Goal: Book appointment/travel/reservation

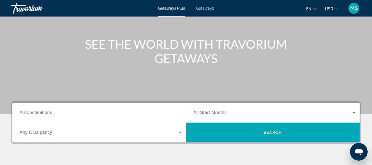
click at [28, 111] on span "All Destinations" at bounding box center [36, 112] width 33 height 5
click at [28, 111] on input "Destination All Destinations" at bounding box center [101, 113] width 162 height 7
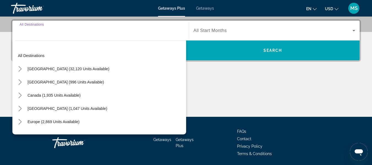
scroll to position [135, 0]
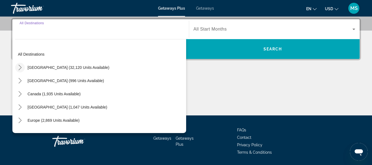
click at [20, 68] on icon "Toggle United States (32,120 units available) submenu" at bounding box center [19, 68] width 3 height 6
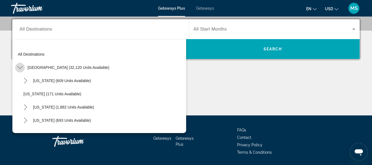
scroll to position [16, 0]
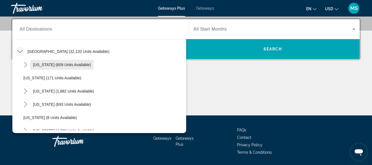
click at [35, 68] on span "Select destination: Arizona (609 units available)" at bounding box center [61, 64] width 63 height 13
type input "**********"
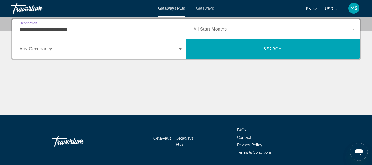
click at [37, 49] on span "Any Occupancy" at bounding box center [36, 49] width 33 height 5
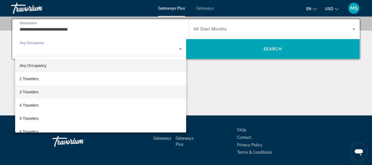
click at [23, 95] on span "3 Travelers" at bounding box center [29, 92] width 19 height 7
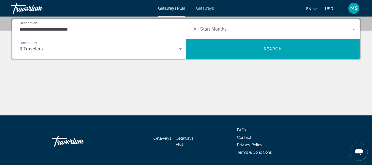
click at [220, 28] on span "All Start Months" at bounding box center [210, 29] width 33 height 5
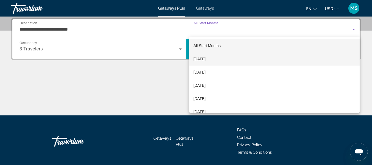
click at [217, 60] on mat-option "[DATE]" at bounding box center [274, 58] width 171 height 13
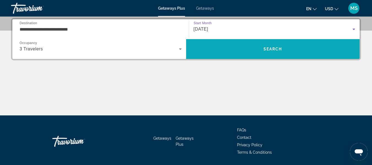
click at [266, 51] on span "Search" at bounding box center [273, 49] width 19 height 4
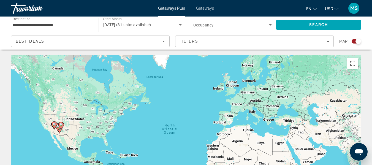
click at [56, 126] on icon "Main content" at bounding box center [54, 125] width 5 height 7
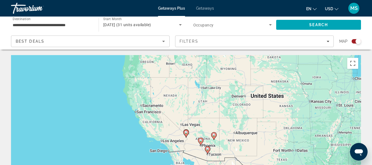
click at [201, 140] on image "Main content" at bounding box center [200, 140] width 3 height 3
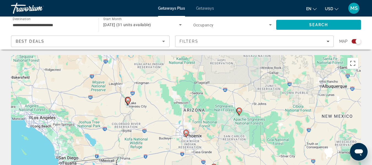
click at [187, 133] on image "Main content" at bounding box center [186, 132] width 3 height 3
type input "**********"
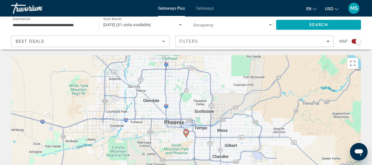
click at [186, 132] on image "Main content" at bounding box center [186, 132] width 3 height 3
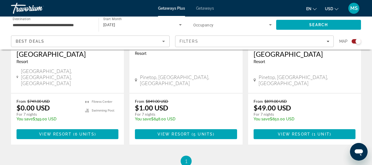
scroll to position [291, 0]
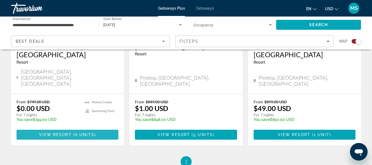
click at [34, 128] on span "Main content" at bounding box center [68, 134] width 102 height 13
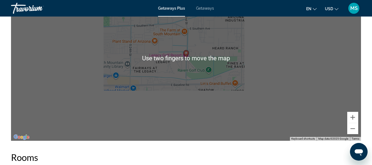
scroll to position [926, 0]
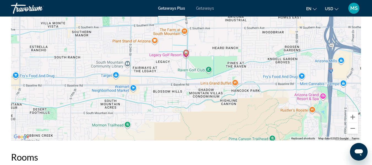
click at [18, 133] on div "To activate drag with keyboard, press Alt + Enter. Once in keyboard drag state,…" at bounding box center [186, 57] width 350 height 165
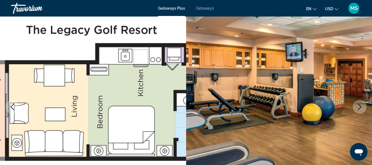
scroll to position [0, 0]
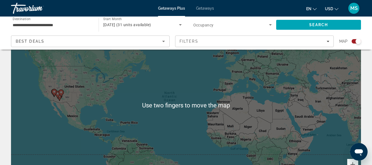
scroll to position [20, 0]
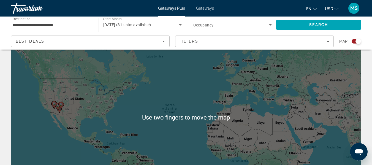
click at [57, 106] on gmp-advanced-marker "Main content" at bounding box center [55, 105] width 6 height 8
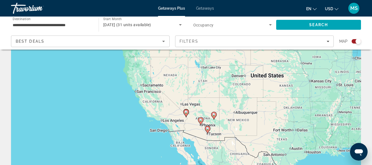
click at [208, 133] on icon "Main content" at bounding box center [207, 129] width 5 height 7
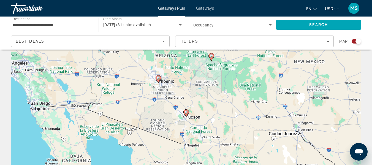
click at [186, 113] on image "Main content" at bounding box center [186, 112] width 3 height 3
type input "**********"
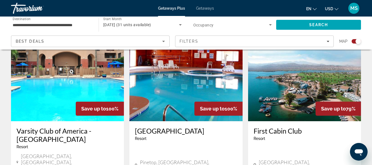
scroll to position [410, 0]
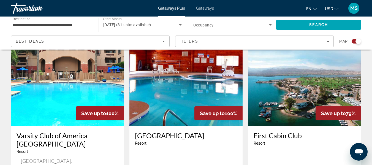
click at [59, 85] on img "Main content" at bounding box center [67, 82] width 113 height 88
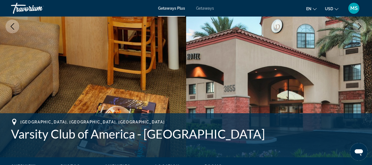
scroll to position [119, 0]
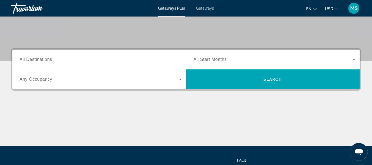
click at [57, 59] on input "Destination All Destinations" at bounding box center [101, 60] width 162 height 7
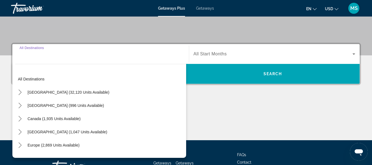
scroll to position [135, 0]
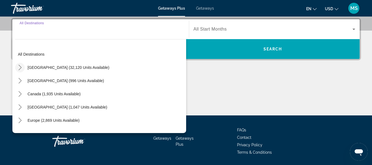
click at [21, 65] on icon "Toggle United States (32,120 units available) submenu" at bounding box center [20, 68] width 6 height 6
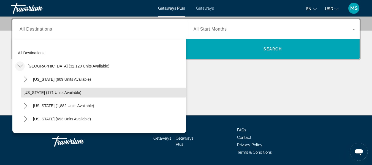
scroll to position [0, 0]
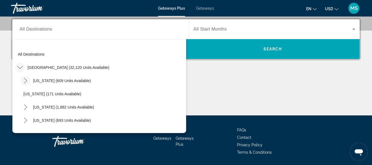
click at [22, 80] on mat-icon "Toggle Arizona (609 units available) submenu" at bounding box center [26, 81] width 10 height 10
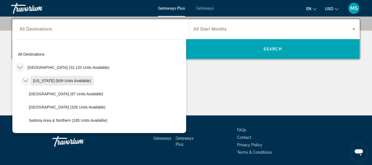
click at [72, 85] on span "Select destination: Arizona (609 units available)" at bounding box center [61, 80] width 63 height 13
type input "**********"
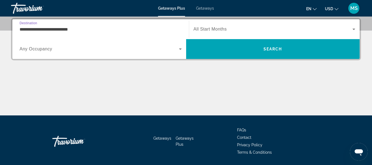
click at [180, 52] on icon "Search widget" at bounding box center [180, 49] width 7 height 7
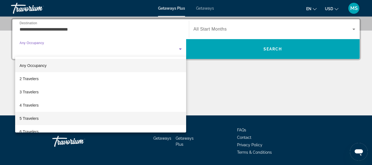
click at [42, 119] on mat-option "5 Travelers" at bounding box center [100, 118] width 171 height 13
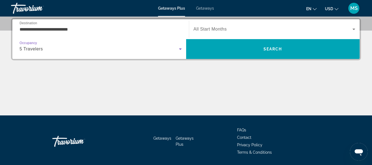
click at [351, 29] on icon "Search widget" at bounding box center [354, 29] width 7 height 7
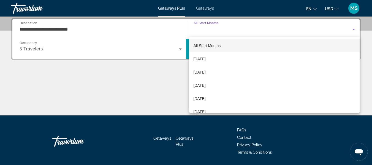
click at [206, 57] on span "[DATE]" at bounding box center [200, 59] width 12 height 7
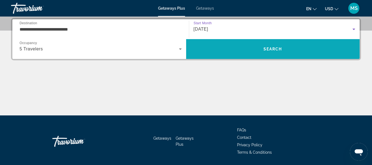
click at [274, 49] on span "Search" at bounding box center [273, 49] width 19 height 4
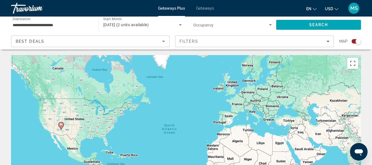
click at [60, 126] on image "Main content" at bounding box center [61, 124] width 3 height 3
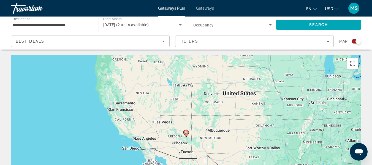
click at [187, 137] on gmp-advanced-marker "Main content" at bounding box center [187, 134] width 6 height 8
type input "**********"
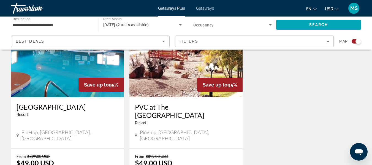
scroll to position [233, 0]
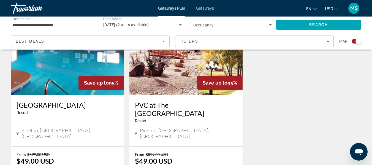
click at [59, 66] on img "Main content" at bounding box center [67, 51] width 113 height 88
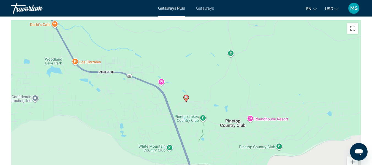
scroll to position [817, 0]
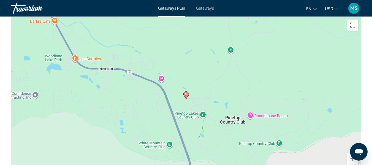
click at [188, 100] on gmp-advanced-marker "Main content" at bounding box center [187, 95] width 6 height 8
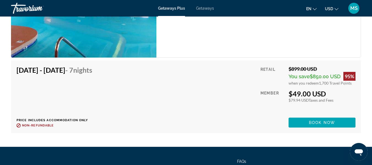
scroll to position [1081, 0]
